Goal: Information Seeking & Learning: Find specific fact

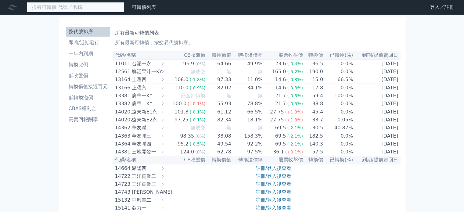
click at [79, 7] on input at bounding box center [76, 7] width 98 height 10
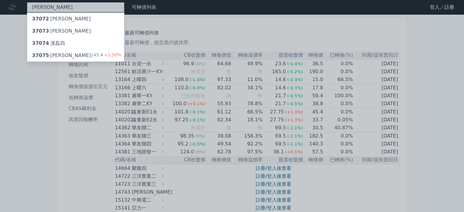
type input "[PERSON_NAME]"
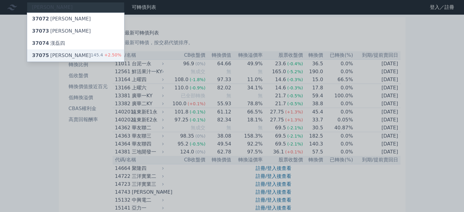
click at [82, 56] on div "37075 漢磊五 145.4 +2.50%" at bounding box center [75, 55] width 97 height 12
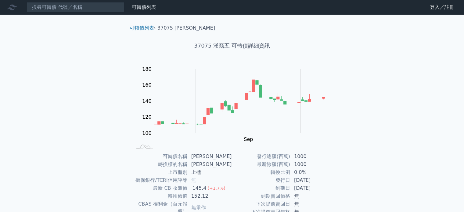
click at [380, 74] on div "可轉債列表 財務數據 可轉債列表 財務數據 登入／註冊 登入／註冊 可轉債列表 › 37075 漢磊五 37075 漢磊五 可轉債詳細資訊 Zoom Out …" at bounding box center [232, 145] width 464 height 290
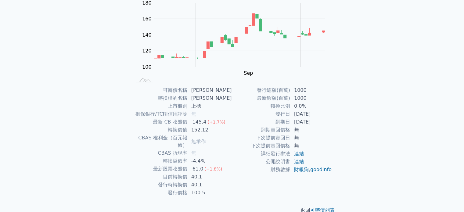
scroll to position [71, 0]
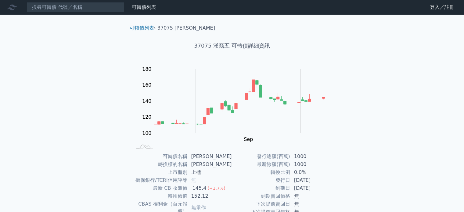
scroll to position [71, 0]
